Goal: Task Accomplishment & Management: Complete application form

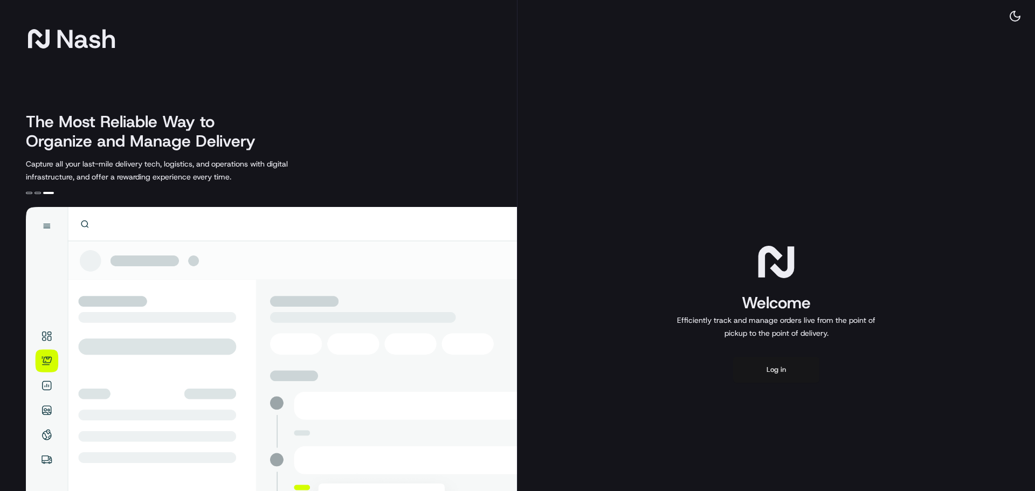
click at [756, 371] on button "Log in" at bounding box center [776, 370] width 86 height 26
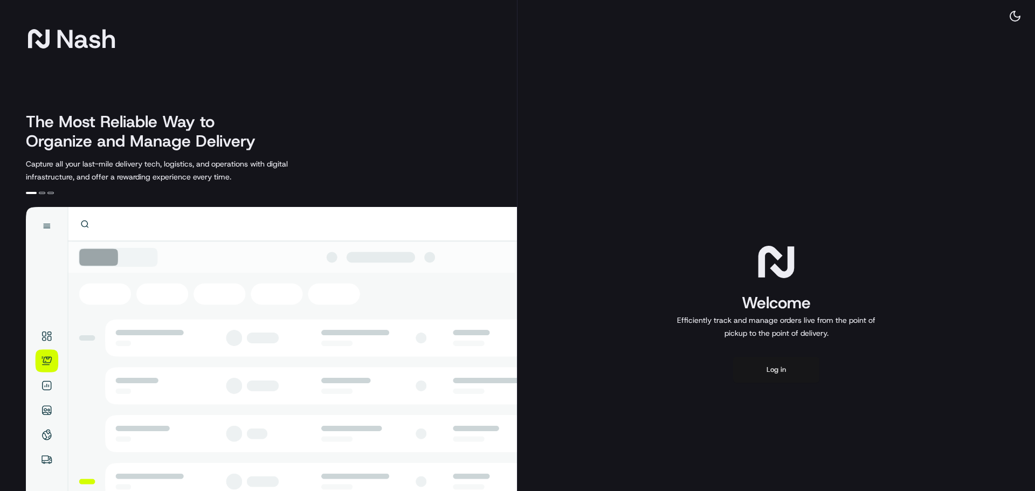
click at [778, 373] on button "Log in" at bounding box center [776, 370] width 86 height 26
